Goal: Task Accomplishment & Management: Manage account settings

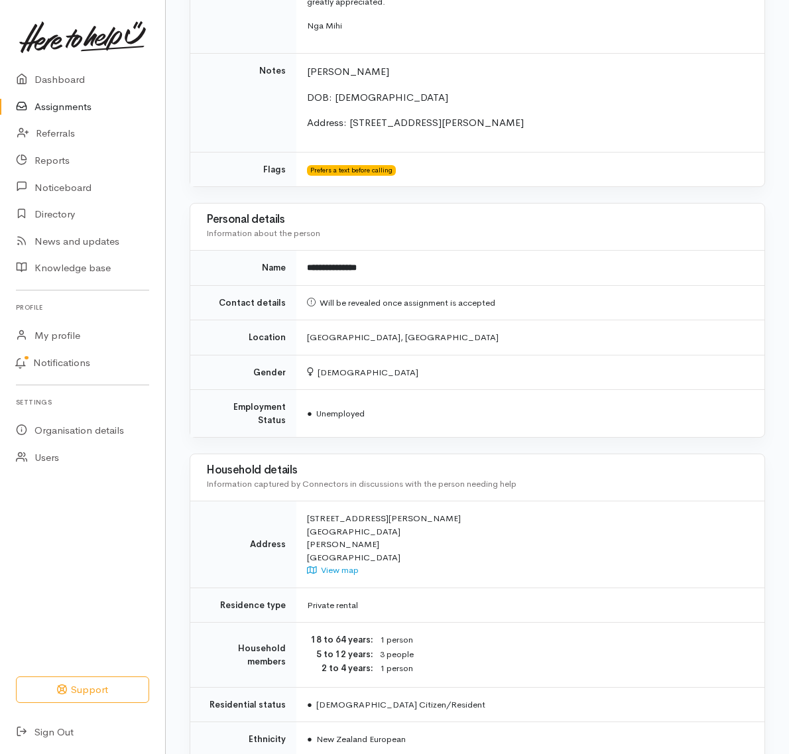
scroll to position [278, 0]
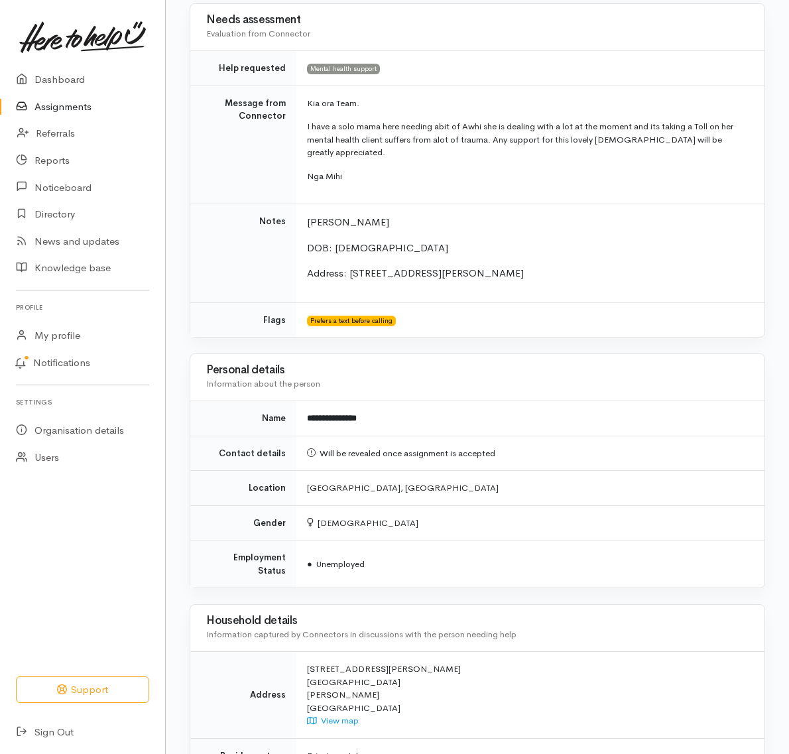
click at [638, 318] on td "Prefers a text before calling" at bounding box center [530, 319] width 468 height 34
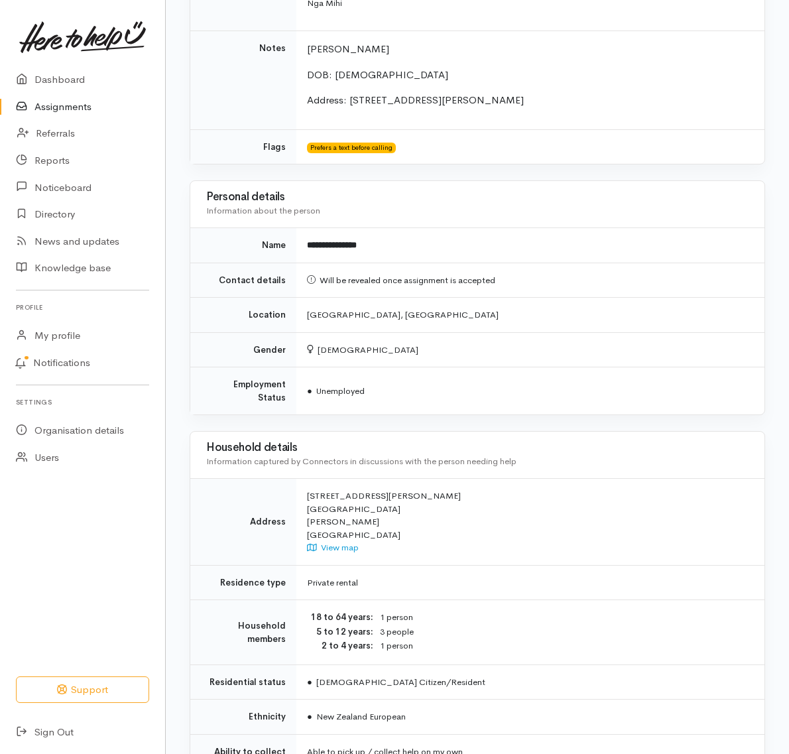
scroll to position [776, 0]
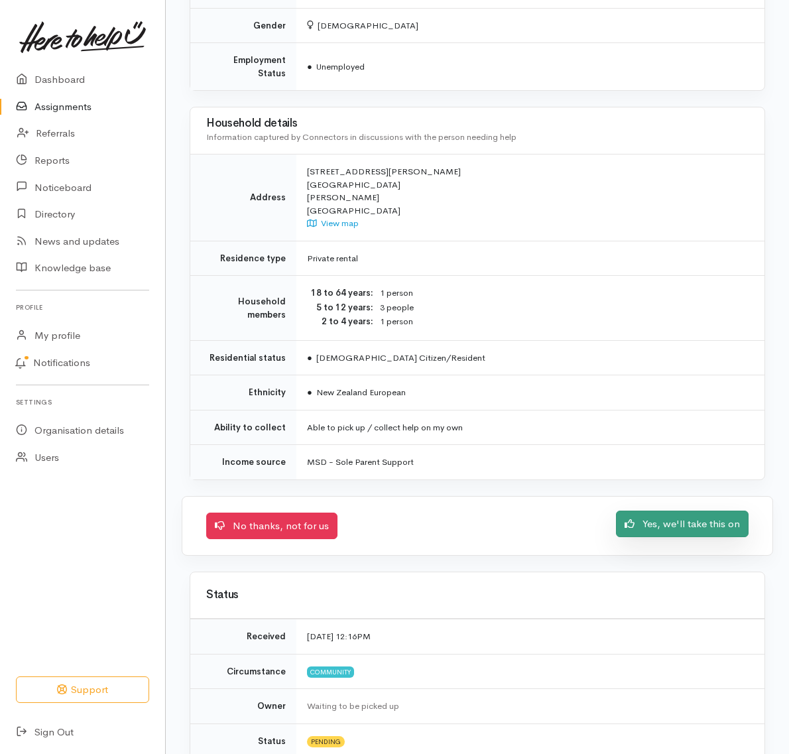
click at [703, 511] on link "Yes, we'll take this on" at bounding box center [682, 524] width 133 height 27
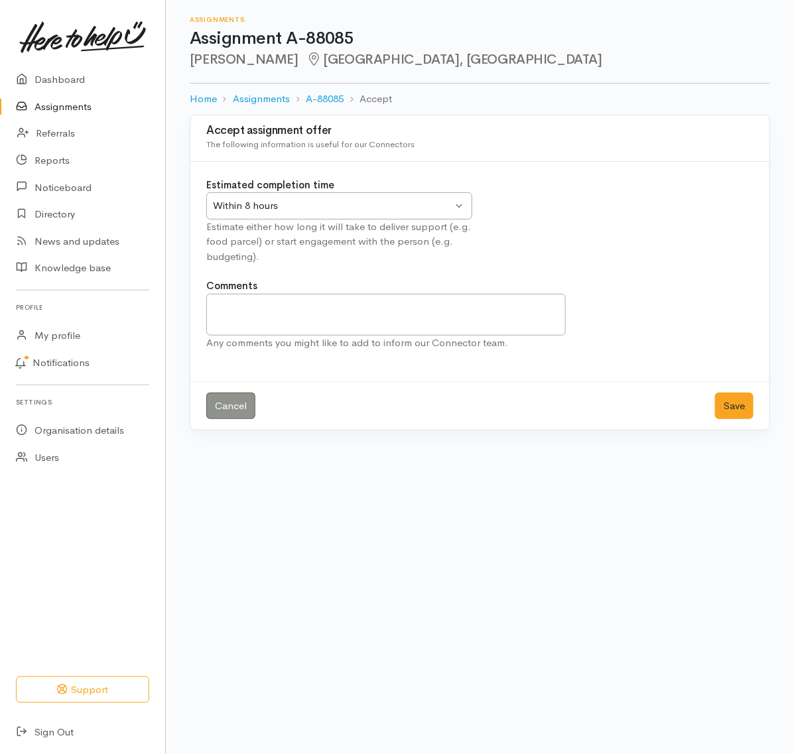
click at [459, 206] on div "Within 8 hours Within 8 hours" at bounding box center [339, 205] width 266 height 27
click at [237, 312] on textarea "Comments" at bounding box center [385, 315] width 359 height 42
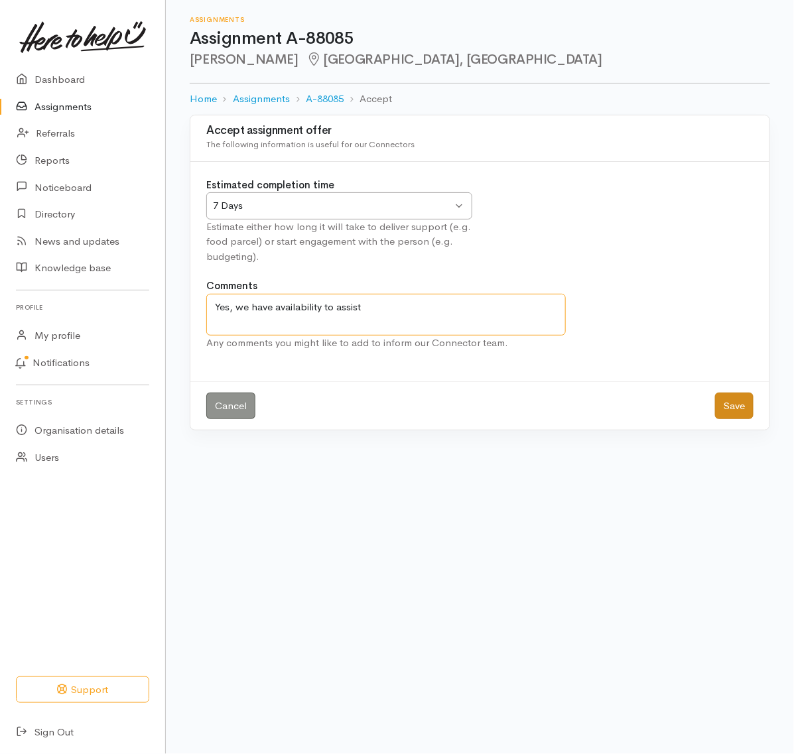
type textarea "Yes, we have availability to assist"
click at [744, 404] on button "Save" at bounding box center [734, 405] width 38 height 27
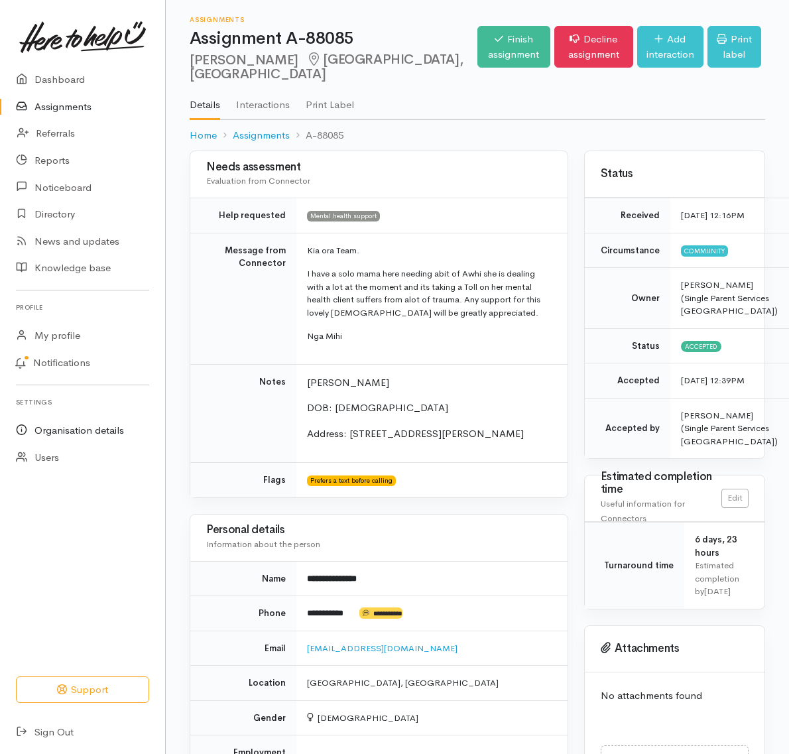
click at [64, 431] on link "Organisation details" at bounding box center [82, 430] width 165 height 27
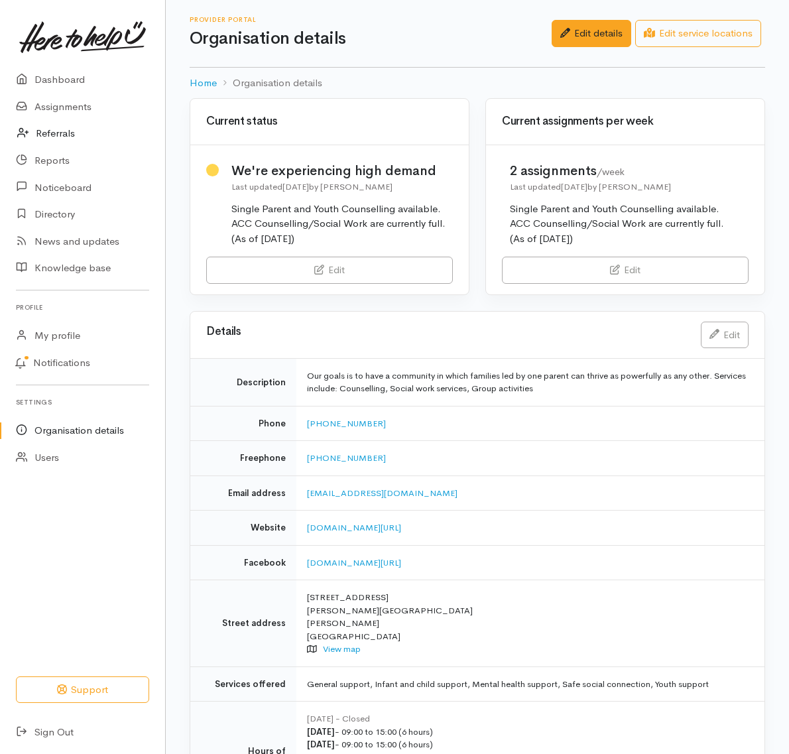
click at [68, 135] on link "Referrals" at bounding box center [82, 133] width 165 height 27
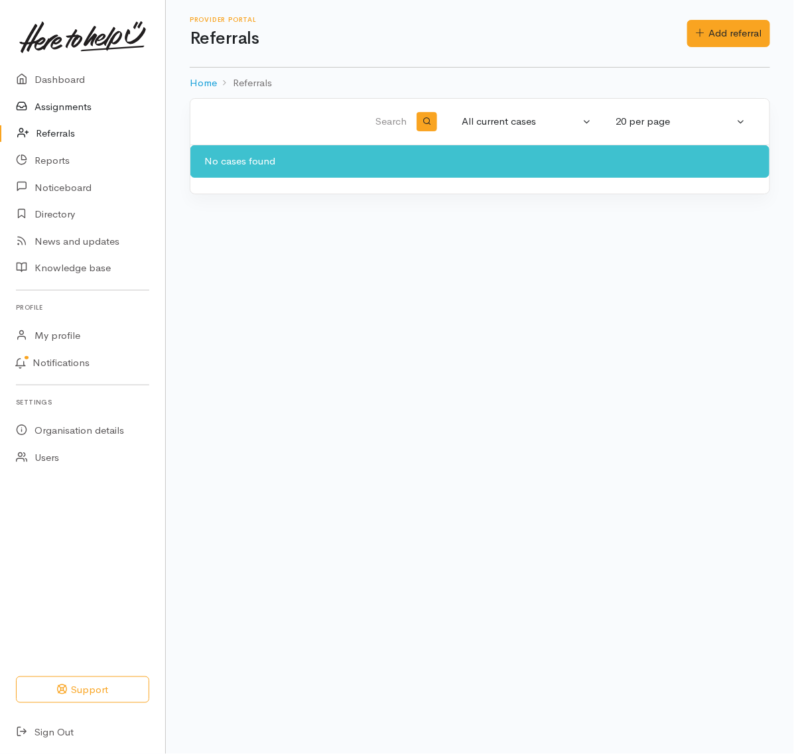
click at [78, 107] on link "Assignments" at bounding box center [82, 106] width 165 height 27
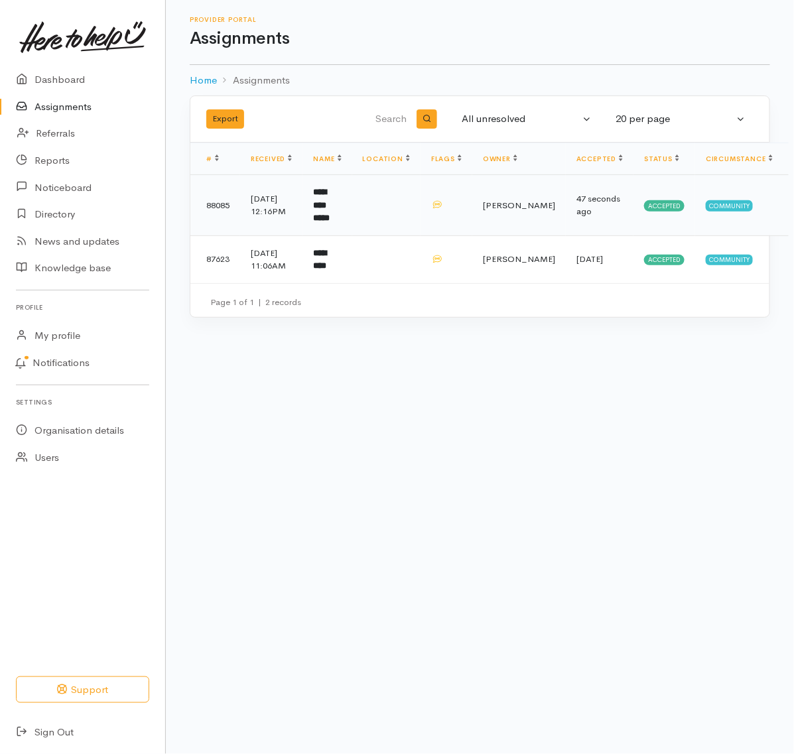
click at [370, 200] on td at bounding box center [386, 205] width 68 height 61
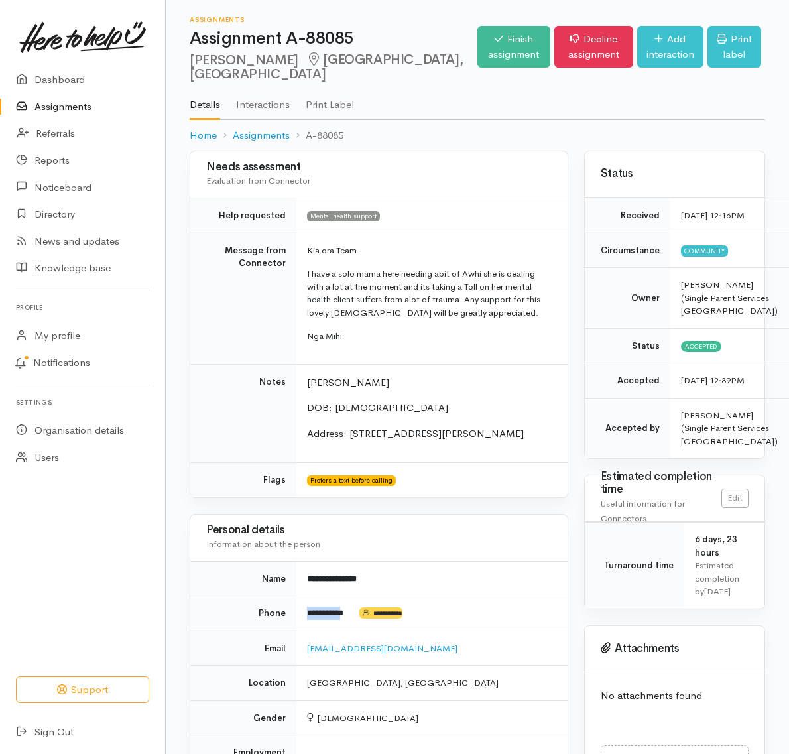
drag, startPoint x: 356, startPoint y: 611, endPoint x: 307, endPoint y: 614, distance: 49.1
click at [307, 614] on td "**********" at bounding box center [431, 613] width 271 height 35
click at [439, 647] on td "charlotteashby1984@gmail.com" at bounding box center [431, 648] width 271 height 35
drag, startPoint x: 439, startPoint y: 648, endPoint x: 307, endPoint y: 654, distance: 132.0
click at [307, 654] on td "charlotteashby1984@gmail.com" at bounding box center [431, 648] width 271 height 35
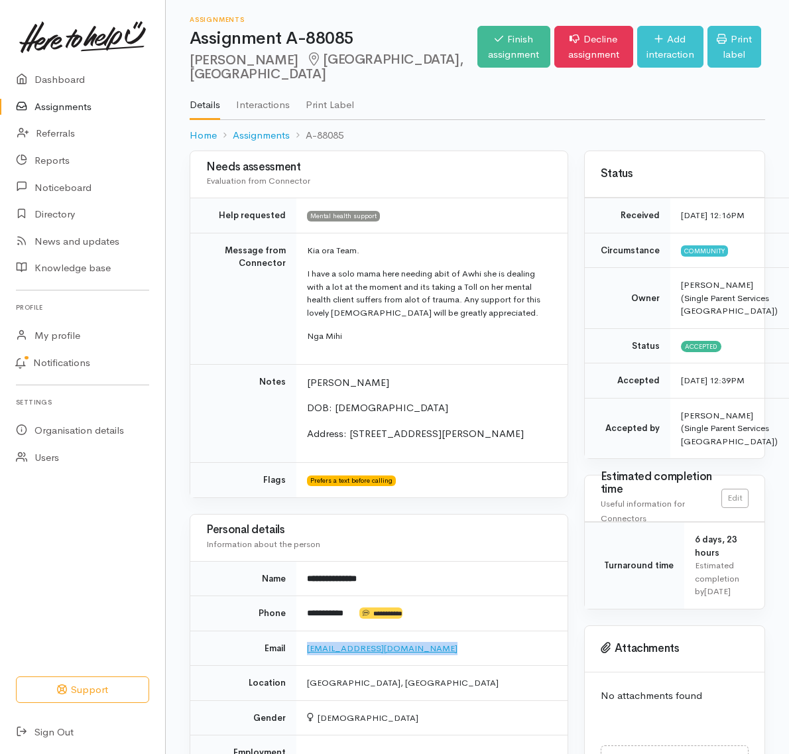
copy link "charlotteashby1984@gmail.com"
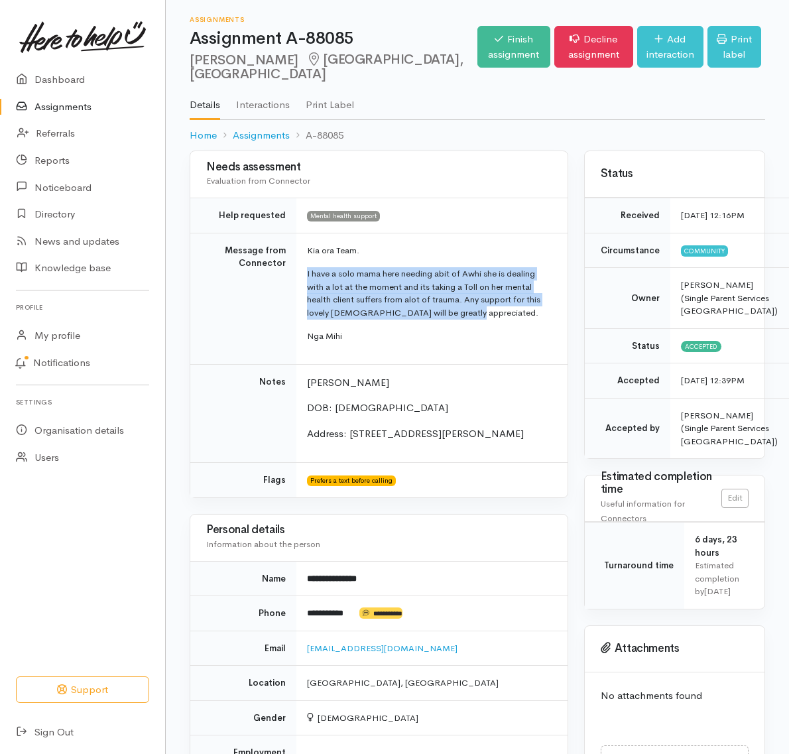
drag, startPoint x: 464, startPoint y: 314, endPoint x: 306, endPoint y: 276, distance: 162.9
click at [306, 276] on td "Kia ora Team. I have a solo mama here needing abit of Awhi she is dealing with …" at bounding box center [431, 298] width 271 height 131
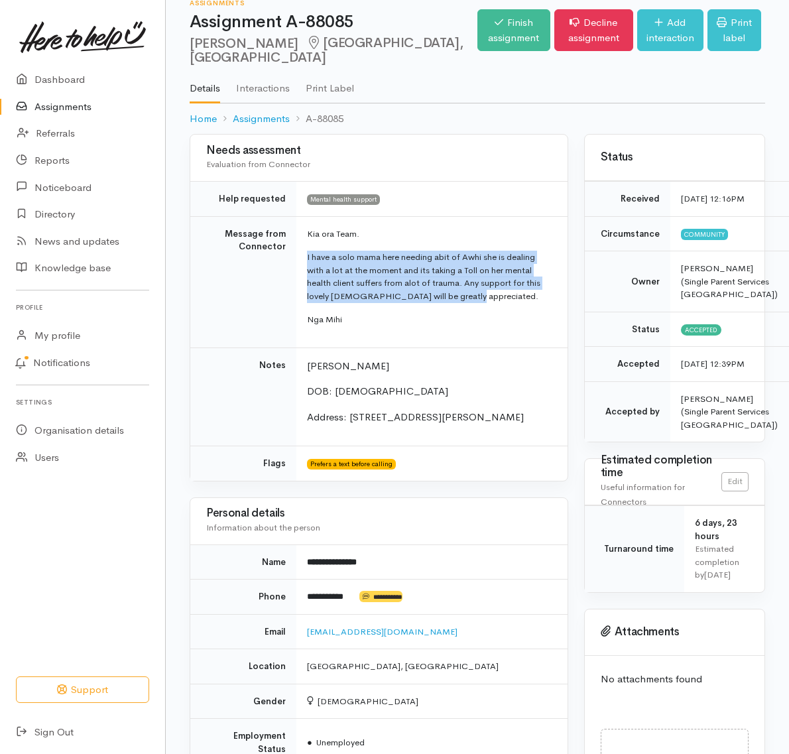
scroll to position [20, 0]
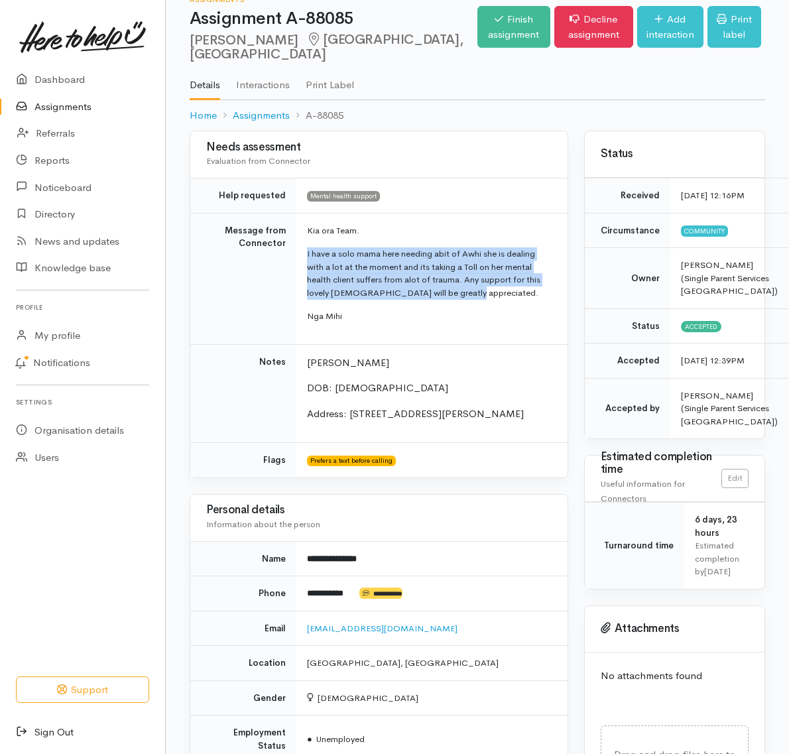
click at [45, 735] on link "Sign Out" at bounding box center [82, 732] width 165 height 27
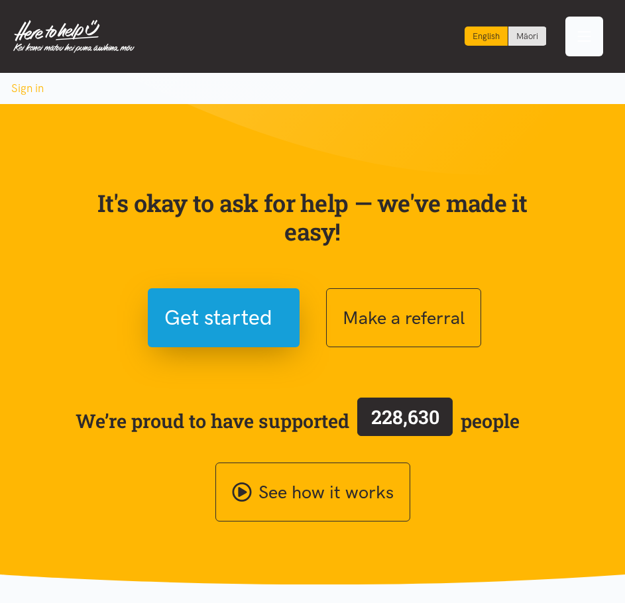
click at [585, 33] on span "Toggle navigation" at bounding box center [584, 36] width 17 height 17
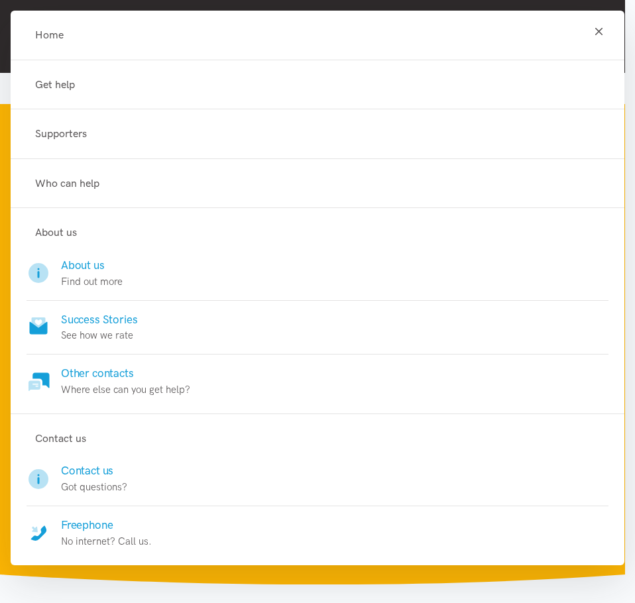
click at [593, 27] on icon "Toggle navigation" at bounding box center [599, 31] width 13 height 13
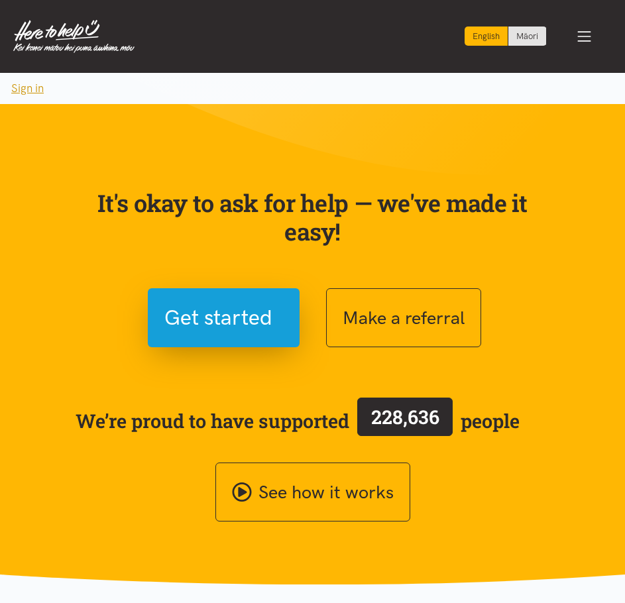
click at [28, 90] on button "Sign in" at bounding box center [27, 88] width 55 height 31
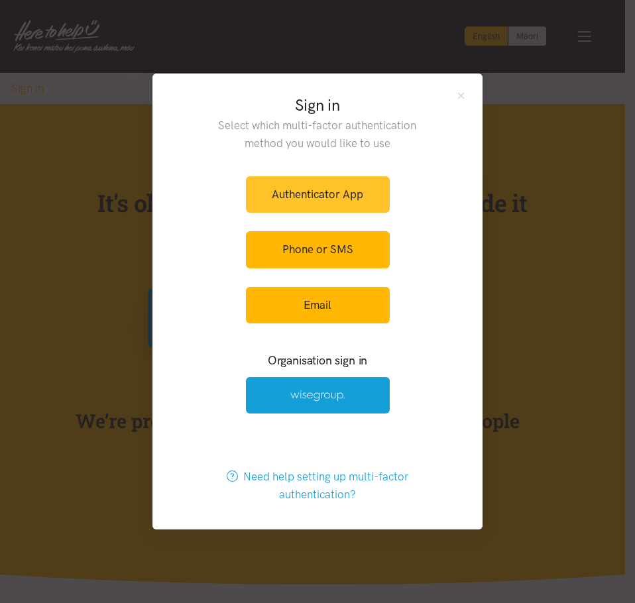
click at [348, 194] on link "Authenticator App" at bounding box center [318, 194] width 144 height 36
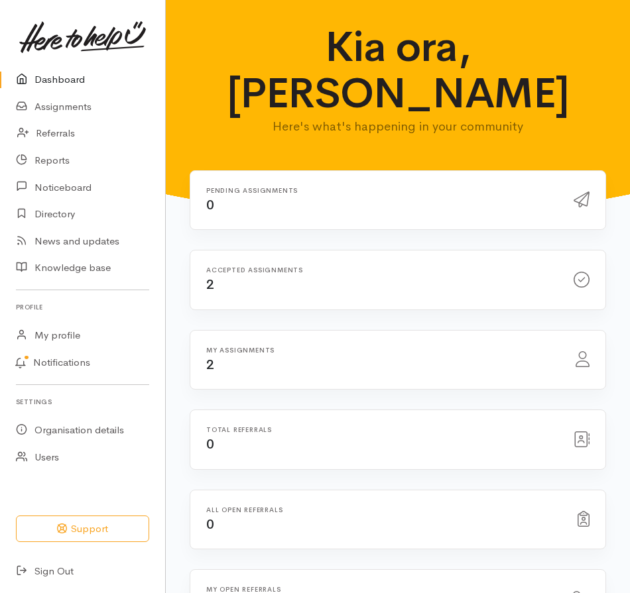
click at [308, 267] on div "Accepted assignments 2" at bounding box center [381, 280] width 367 height 27
click at [259, 267] on div "Accepted assignments 2" at bounding box center [381, 280] width 367 height 27
click at [77, 105] on link "Assignments" at bounding box center [82, 106] width 165 height 27
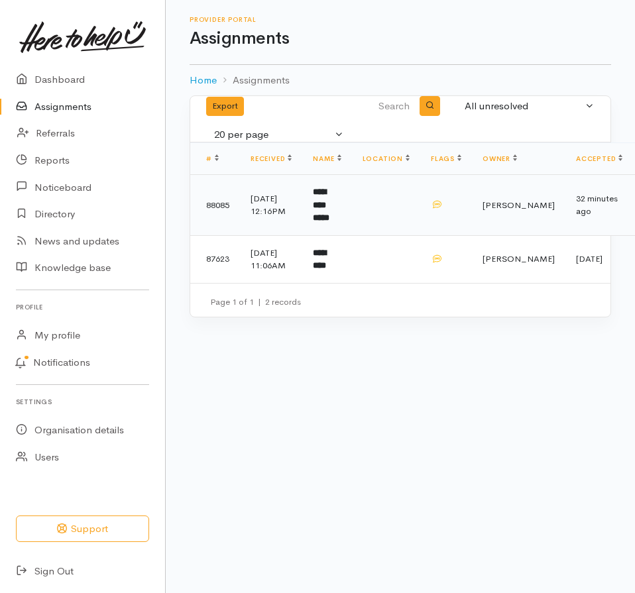
click at [351, 216] on td "**********" at bounding box center [326, 205] width 49 height 61
